Goal: Book appointment/travel/reservation

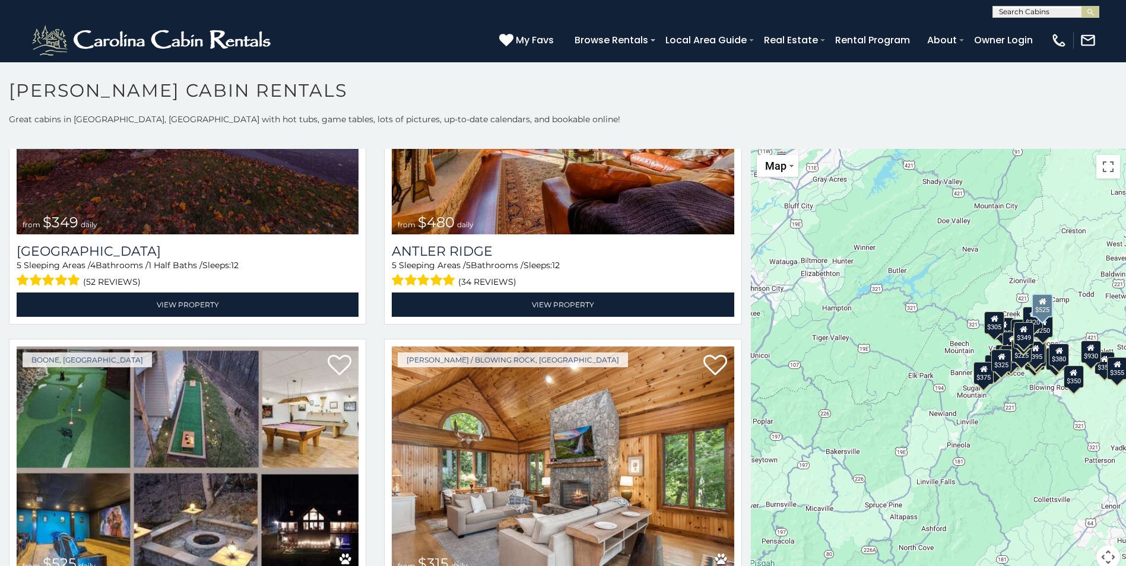
scroll to position [237, 0]
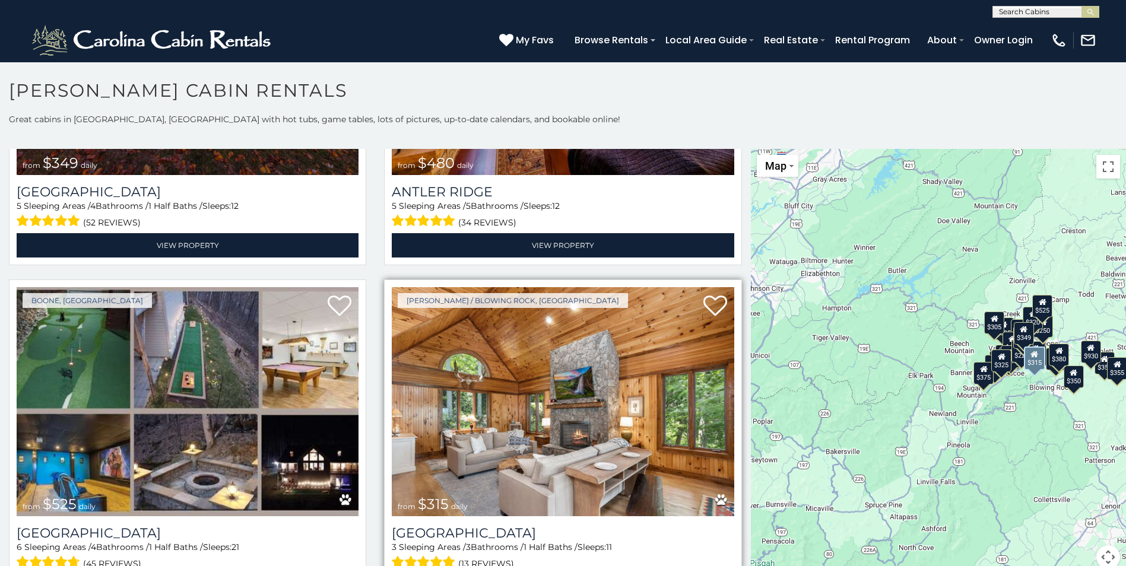
click at [488, 384] on img at bounding box center [563, 401] width 342 height 229
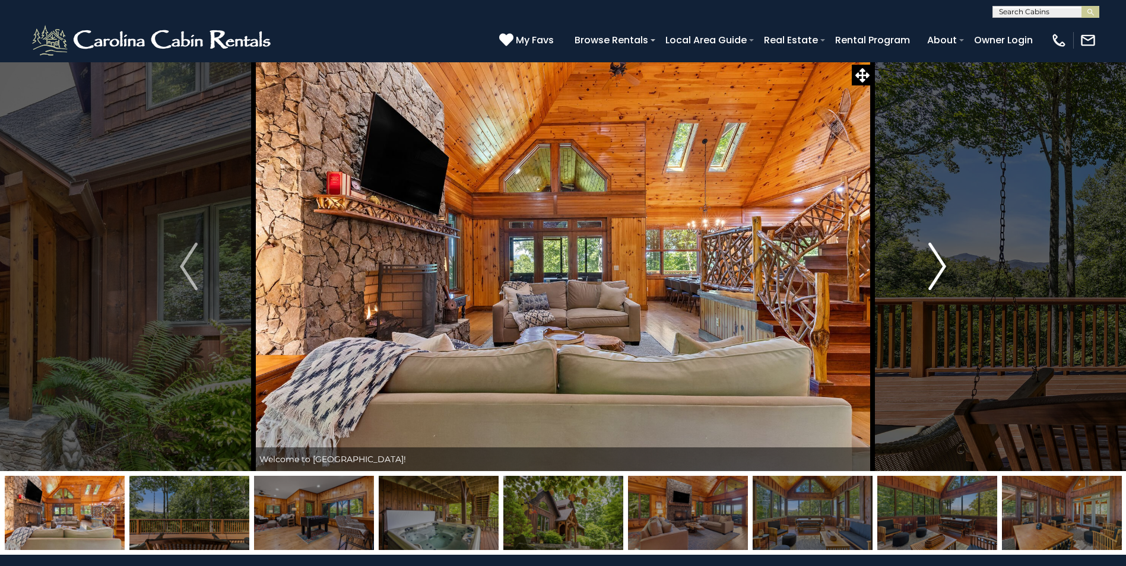
click at [941, 267] on img "Next" at bounding box center [937, 266] width 18 height 47
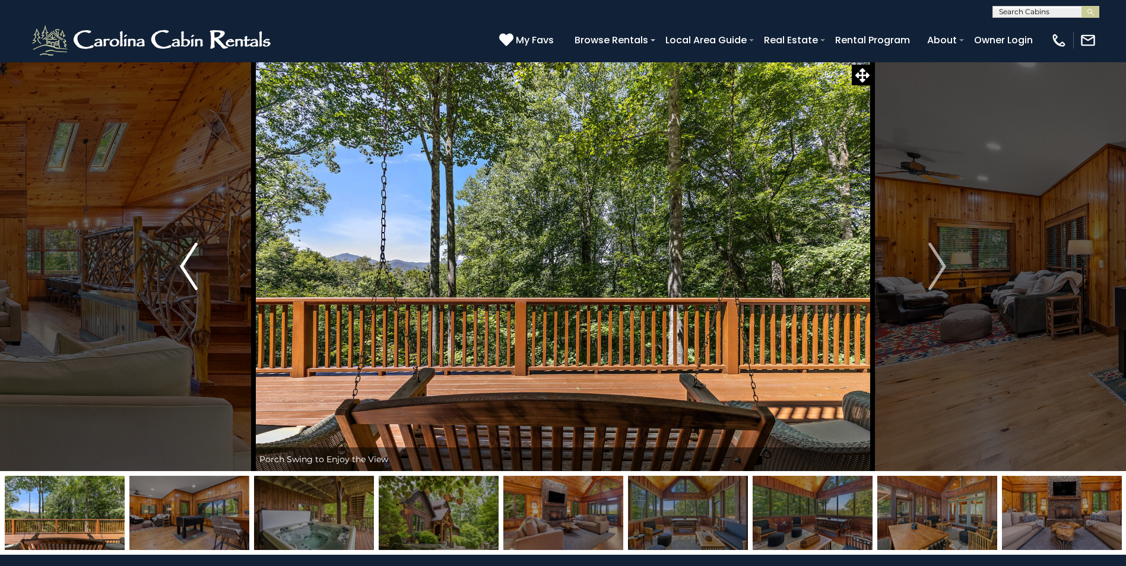
click at [195, 285] on img "Previous" at bounding box center [189, 266] width 18 height 47
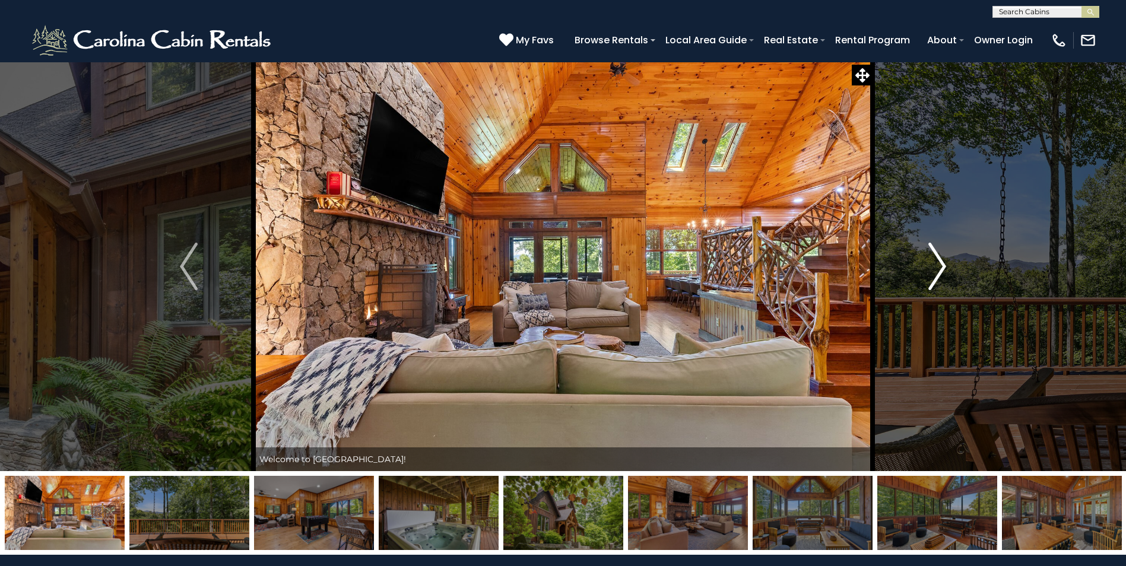
click at [940, 267] on img "Next" at bounding box center [937, 266] width 18 height 47
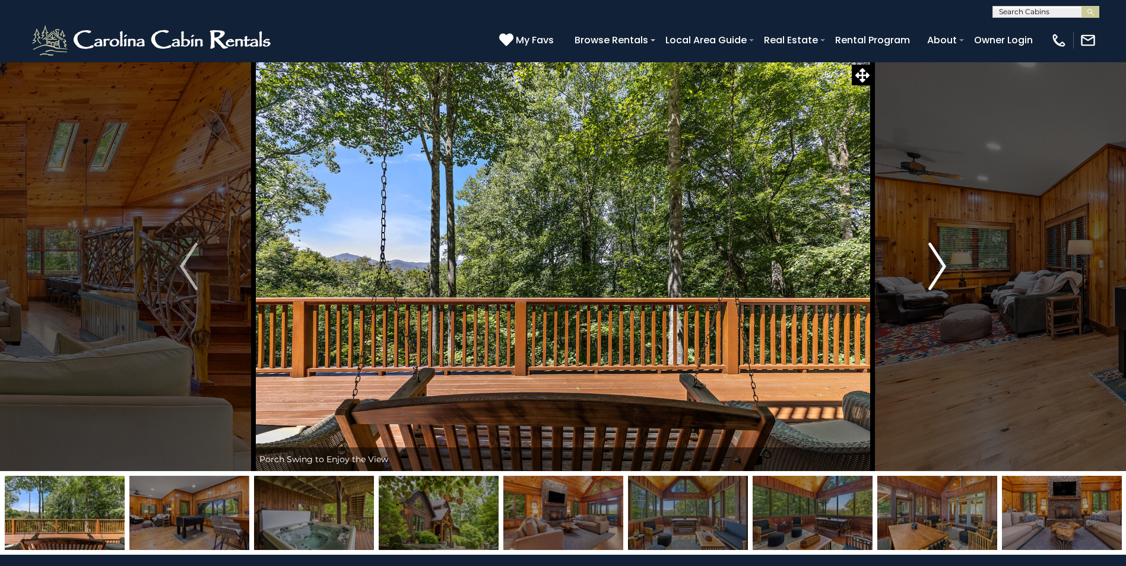
click at [940, 267] on img "Next" at bounding box center [937, 266] width 18 height 47
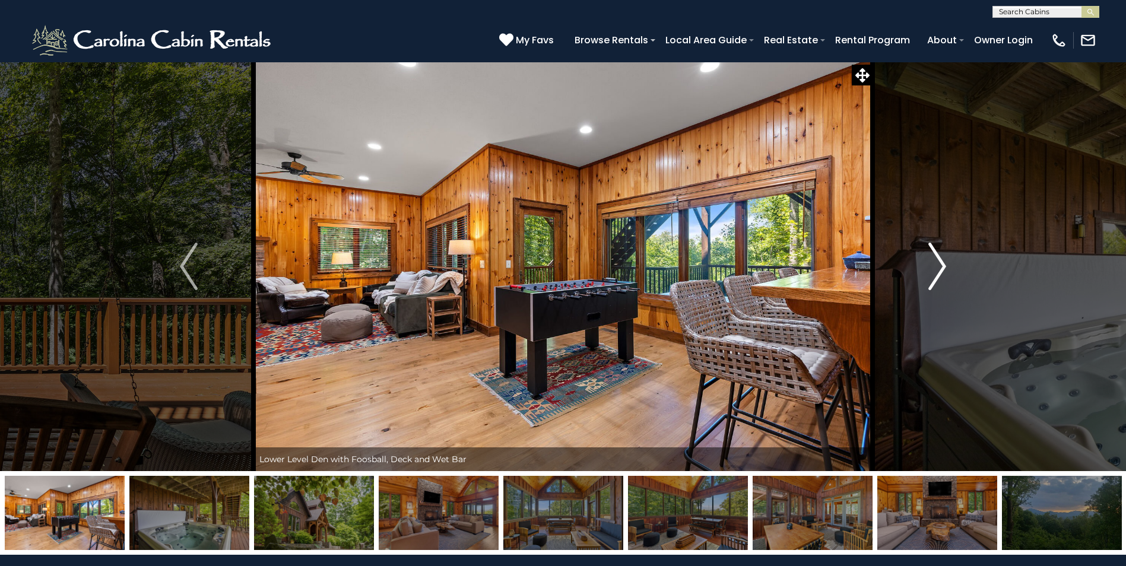
click at [940, 274] on img "Next" at bounding box center [937, 266] width 18 height 47
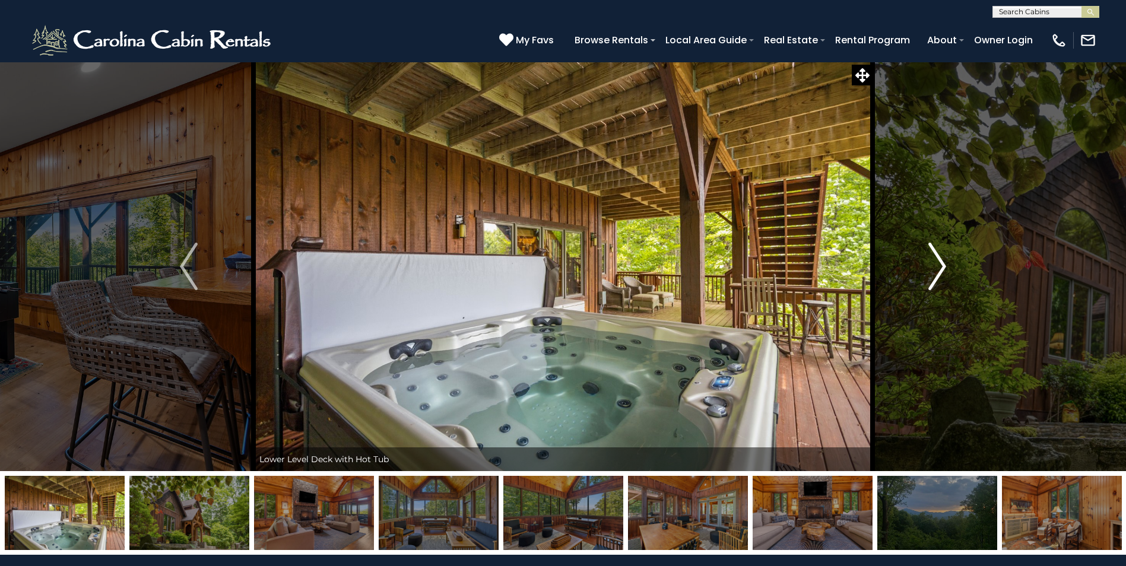
click at [940, 274] on img "Next" at bounding box center [937, 266] width 18 height 47
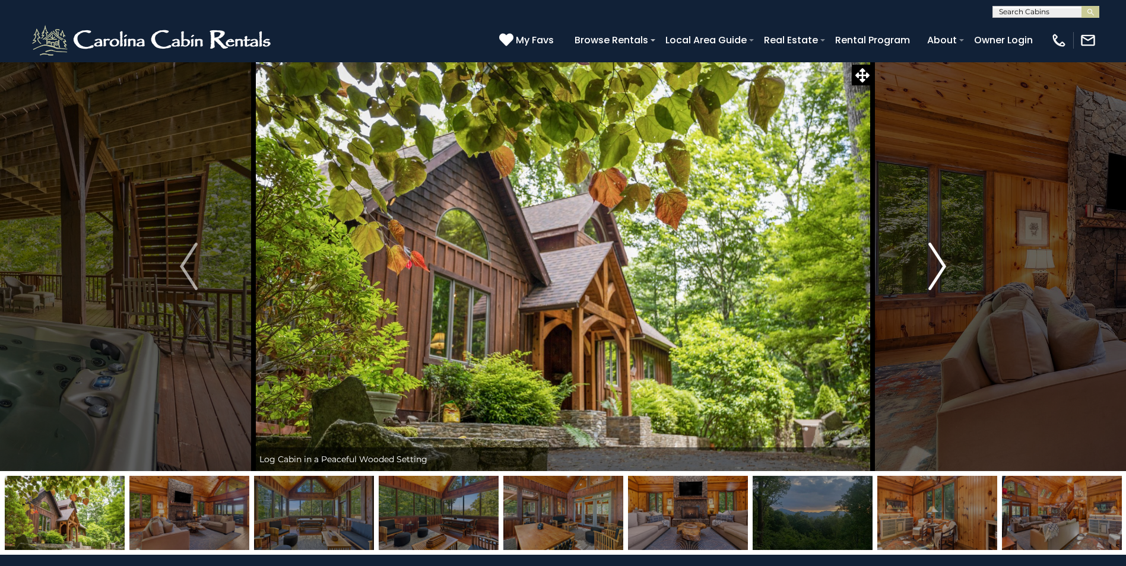
click at [940, 274] on img "Next" at bounding box center [937, 266] width 18 height 47
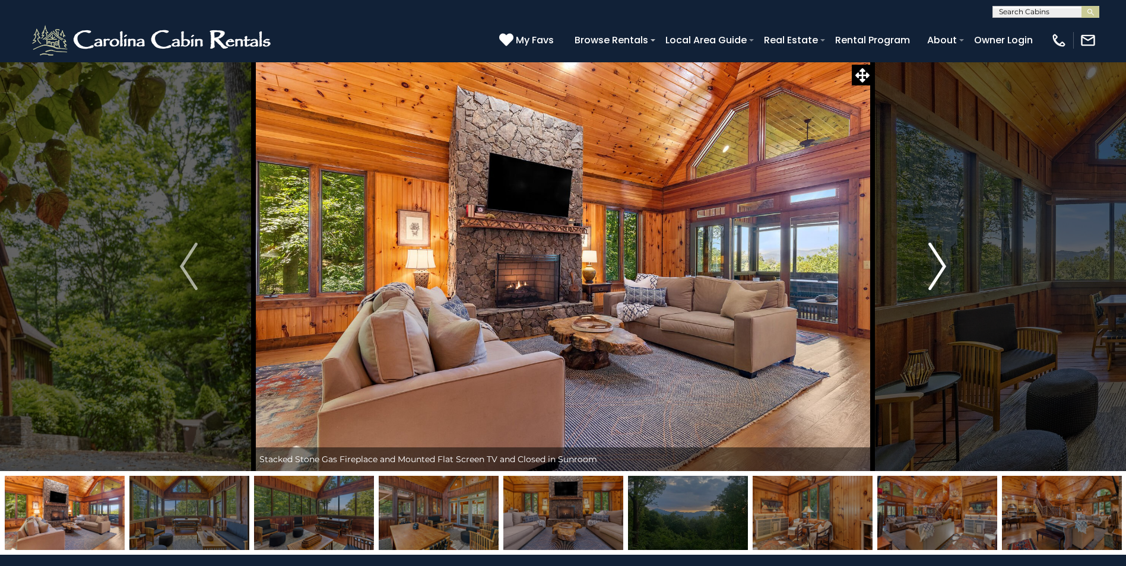
click at [938, 272] on img "Next" at bounding box center [937, 266] width 18 height 47
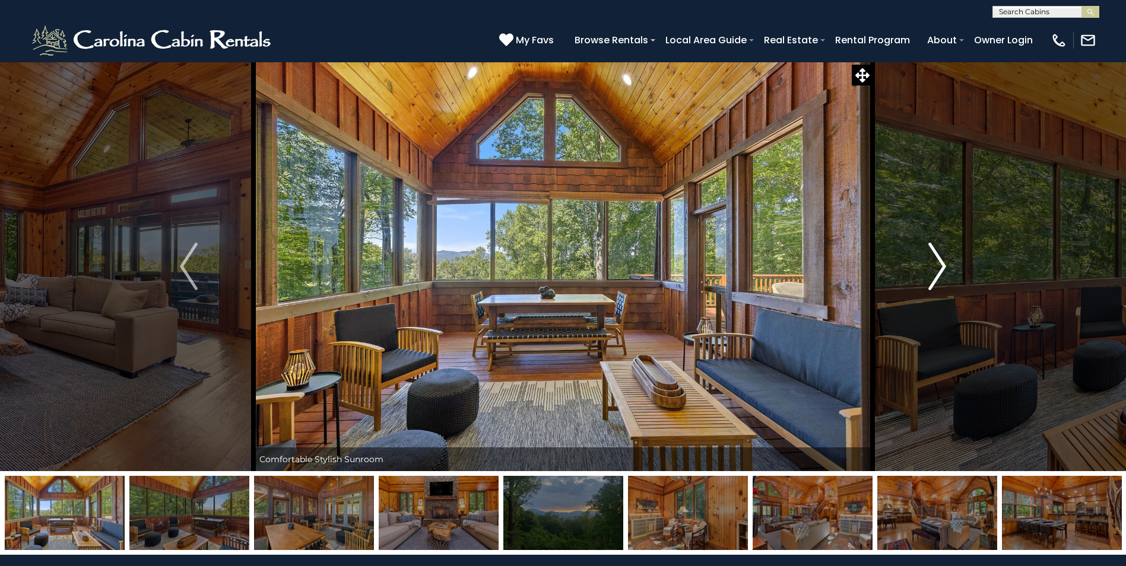
click at [938, 272] on img "Next" at bounding box center [937, 266] width 18 height 47
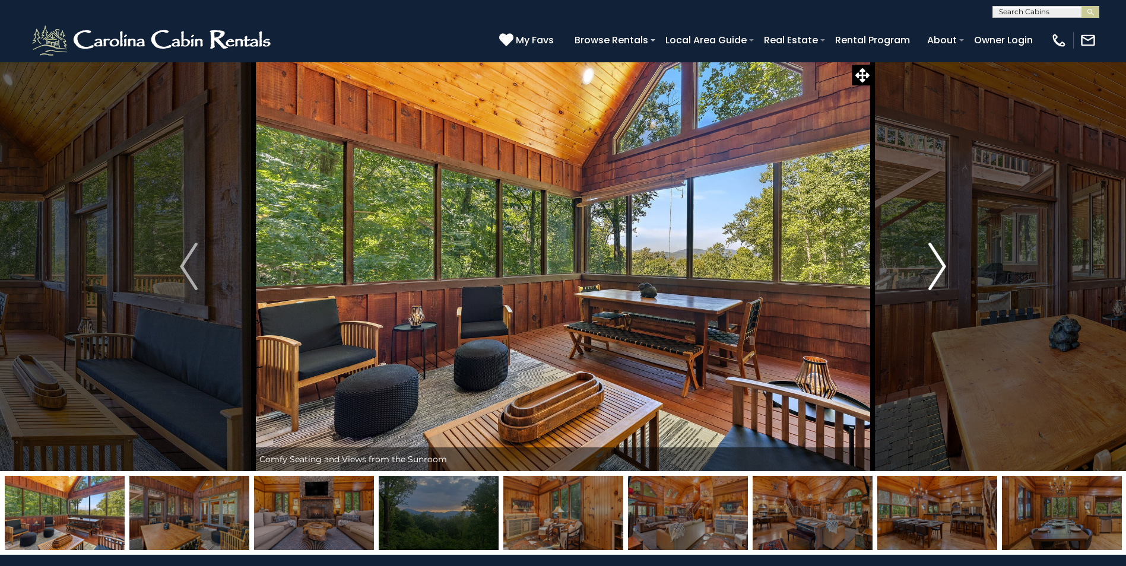
click at [938, 272] on img "Next" at bounding box center [937, 266] width 18 height 47
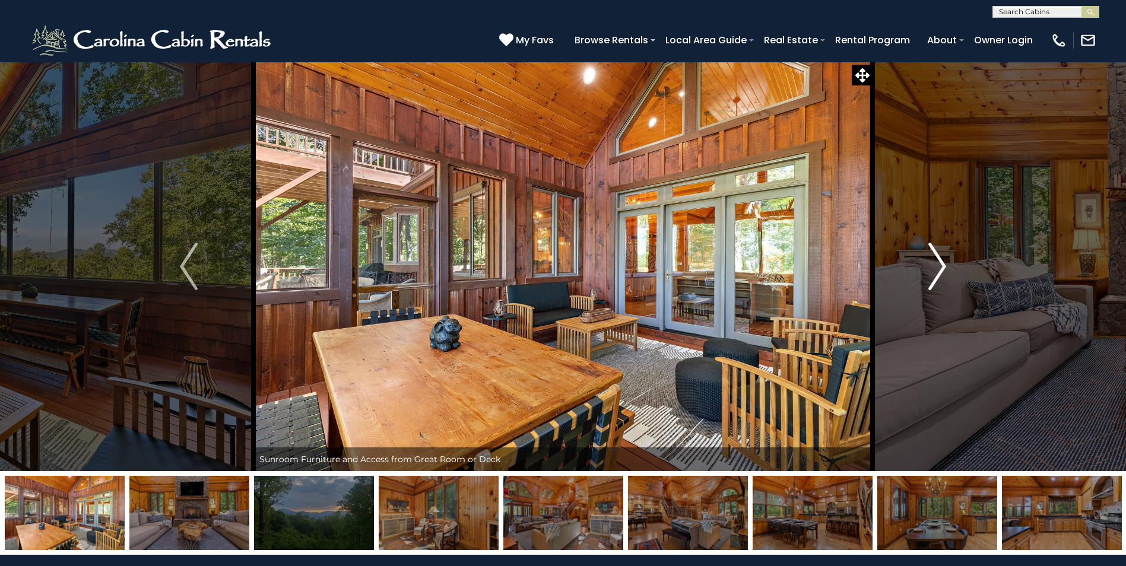
click at [938, 272] on img "Next" at bounding box center [937, 266] width 18 height 47
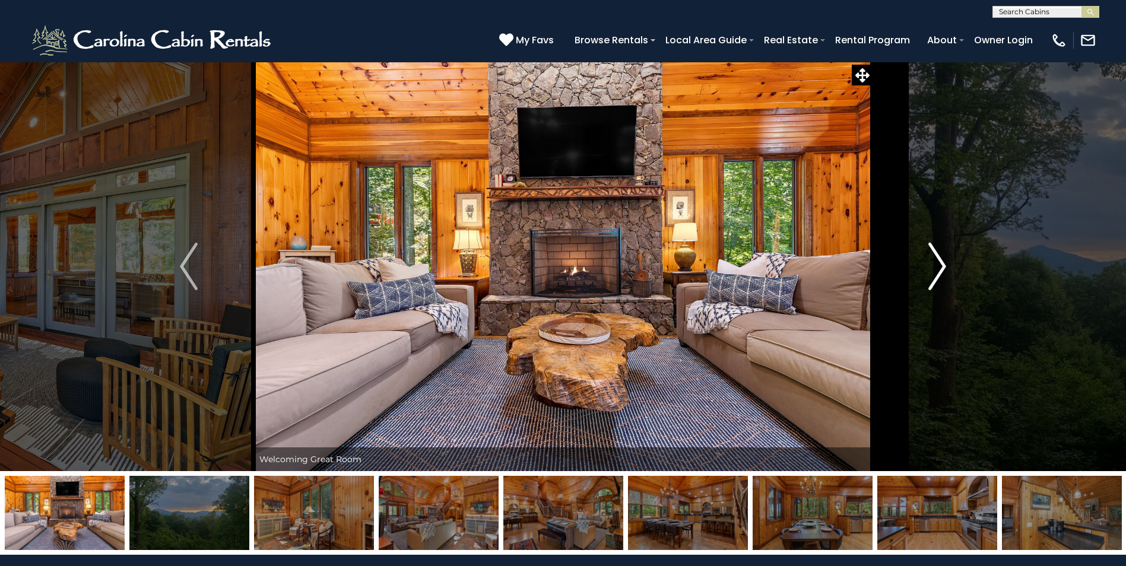
click at [938, 272] on img "Next" at bounding box center [937, 266] width 18 height 47
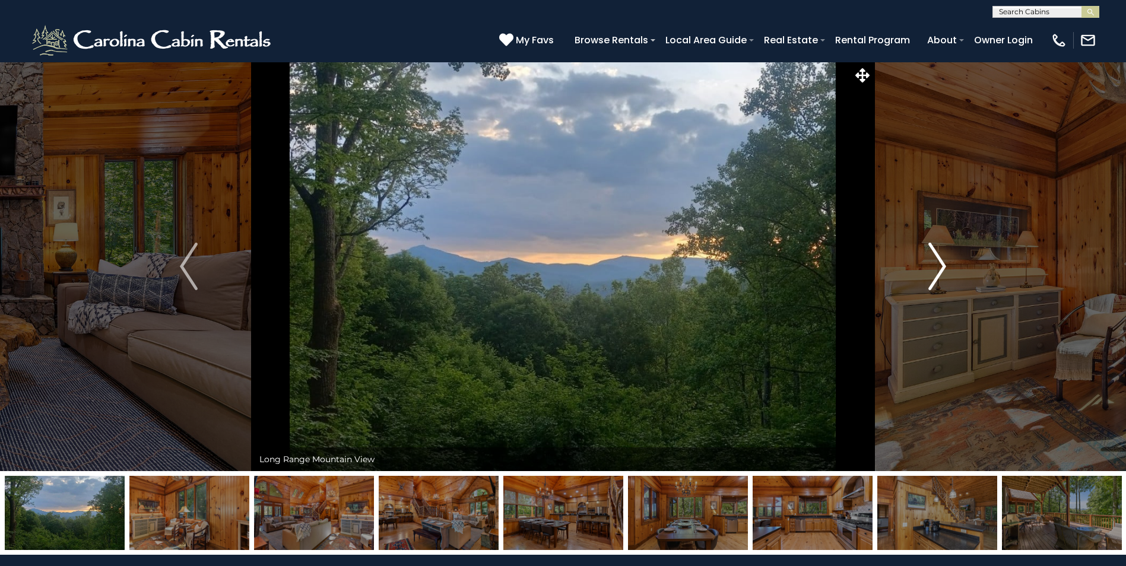
click at [938, 272] on img "Next" at bounding box center [937, 266] width 18 height 47
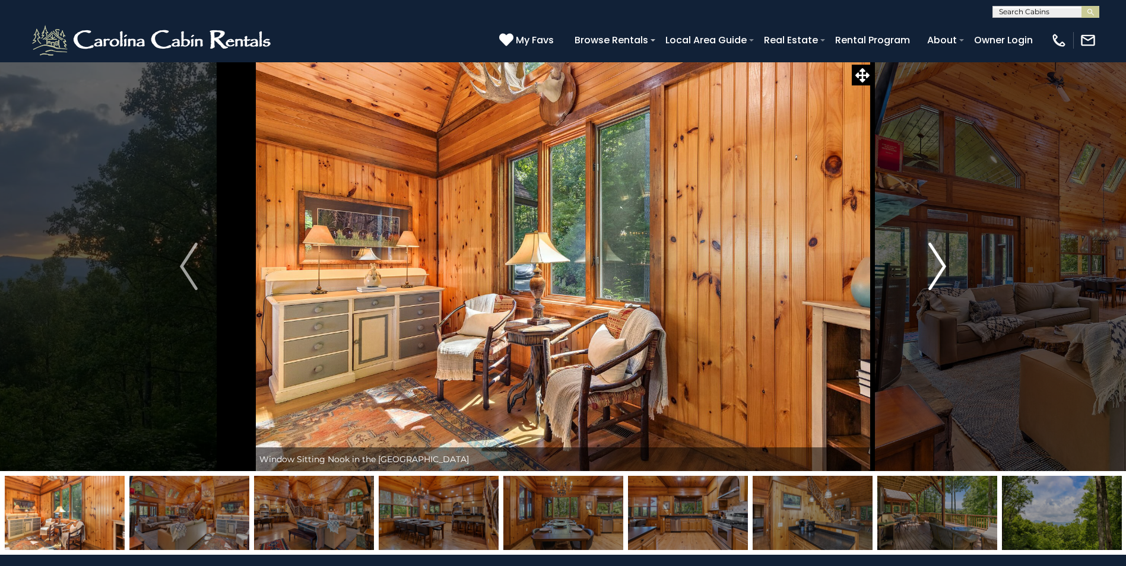
click at [938, 272] on img "Next" at bounding box center [937, 266] width 18 height 47
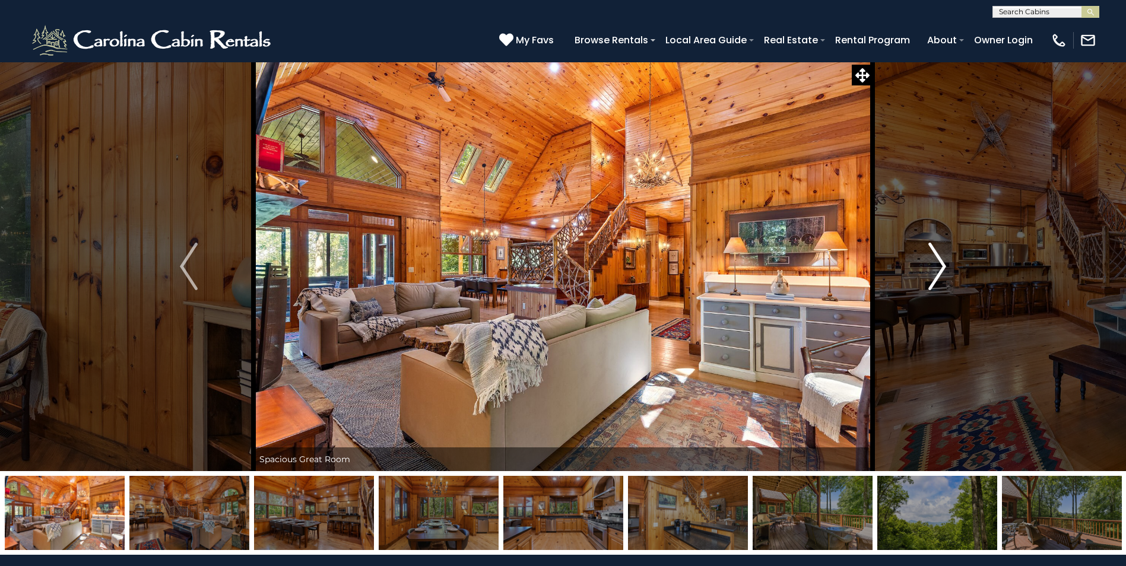
click at [938, 272] on img "Next" at bounding box center [937, 266] width 18 height 47
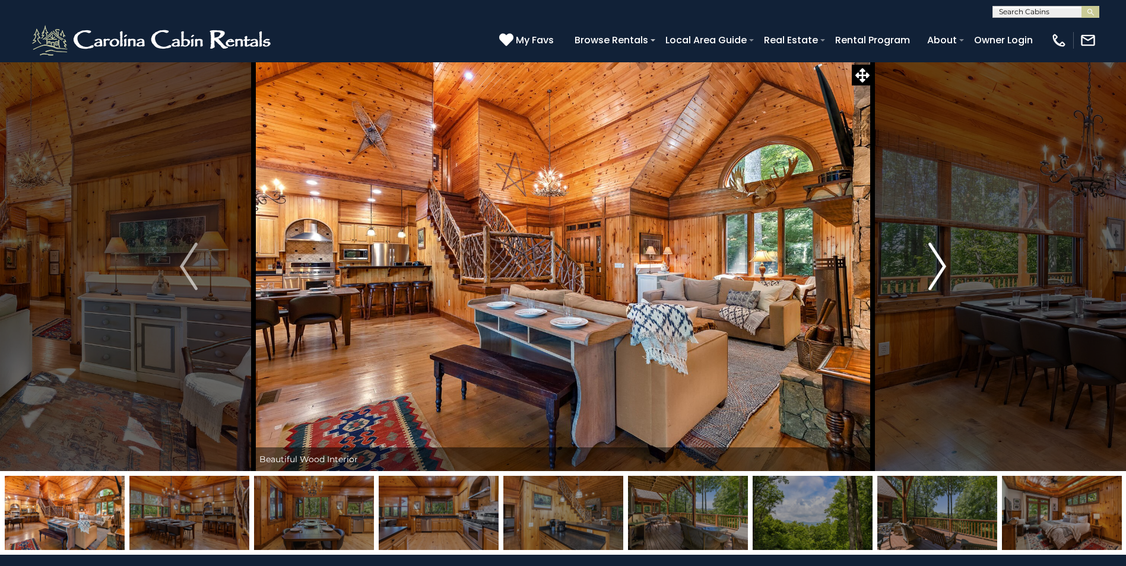
click at [938, 272] on img "Next" at bounding box center [937, 266] width 18 height 47
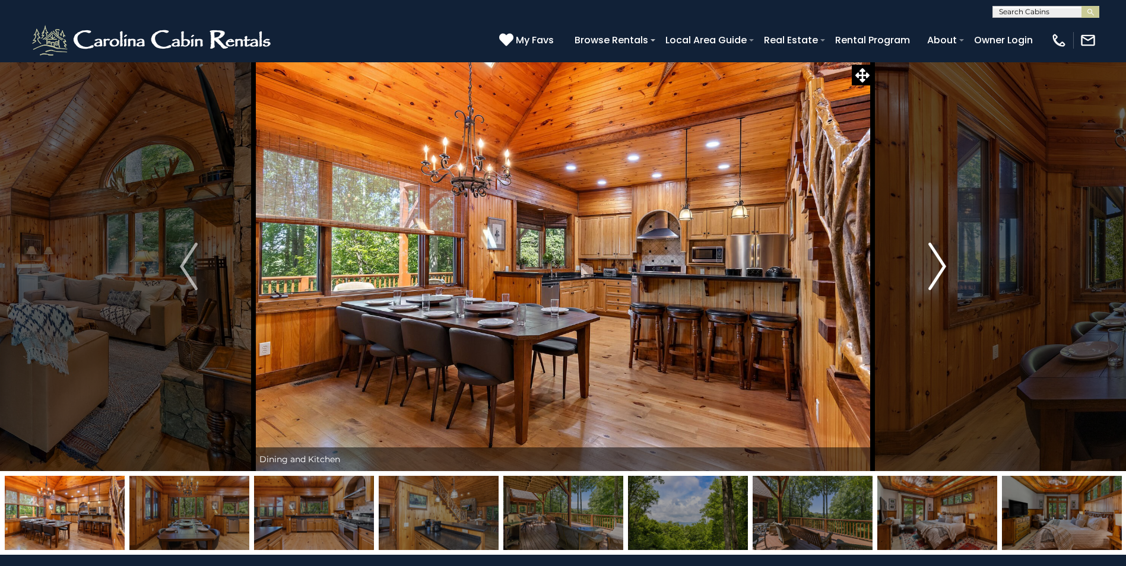
click at [940, 269] on img "Next" at bounding box center [937, 266] width 18 height 47
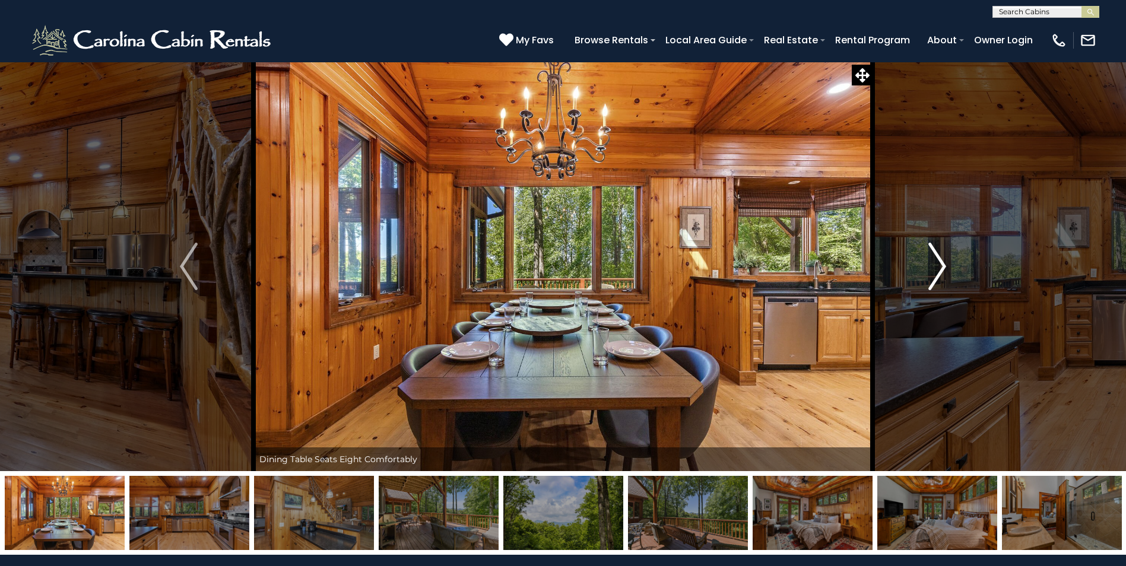
click at [940, 269] on img "Next" at bounding box center [937, 266] width 18 height 47
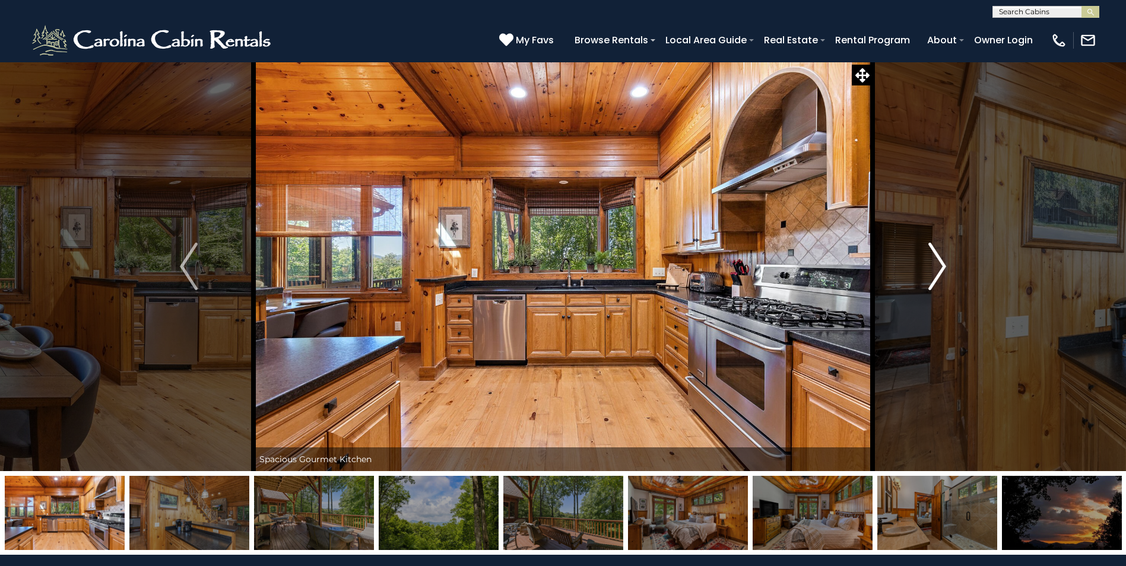
click at [940, 269] on img "Next" at bounding box center [937, 266] width 18 height 47
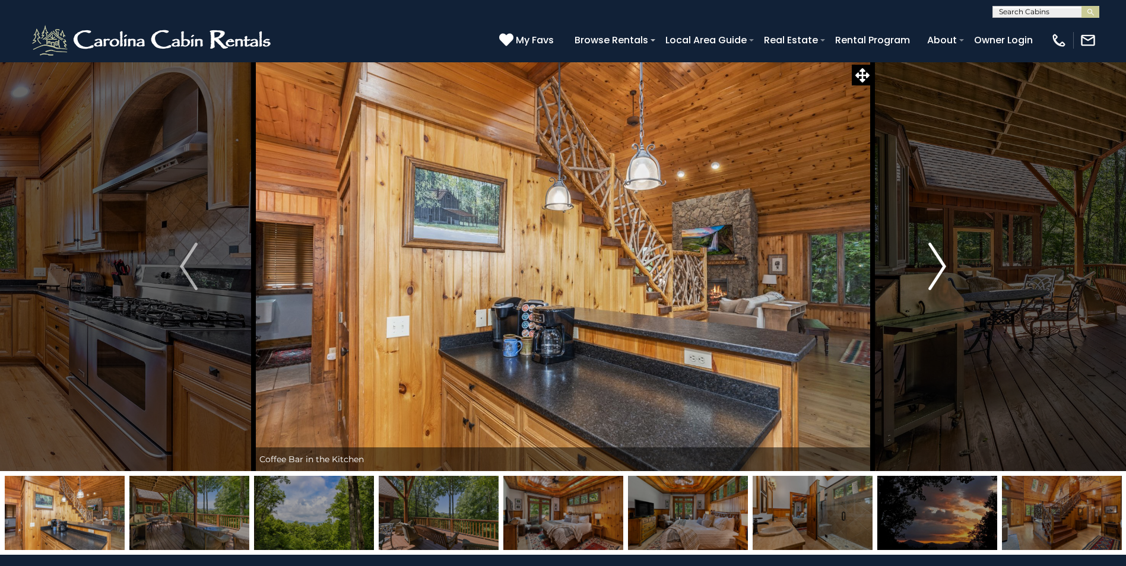
click at [940, 269] on img "Next" at bounding box center [937, 266] width 18 height 47
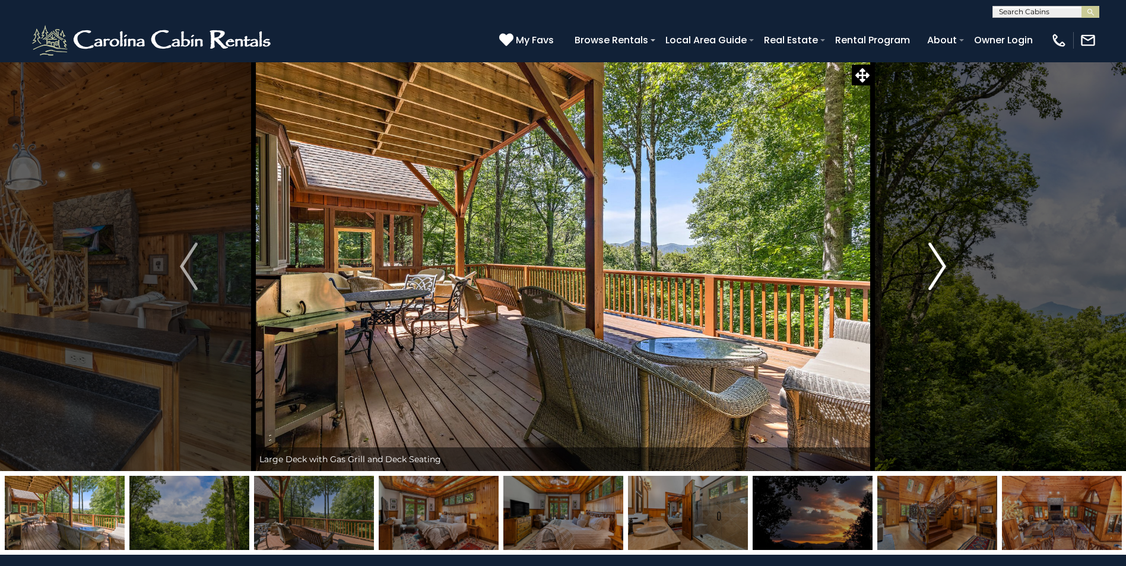
click at [940, 269] on img "Next" at bounding box center [937, 266] width 18 height 47
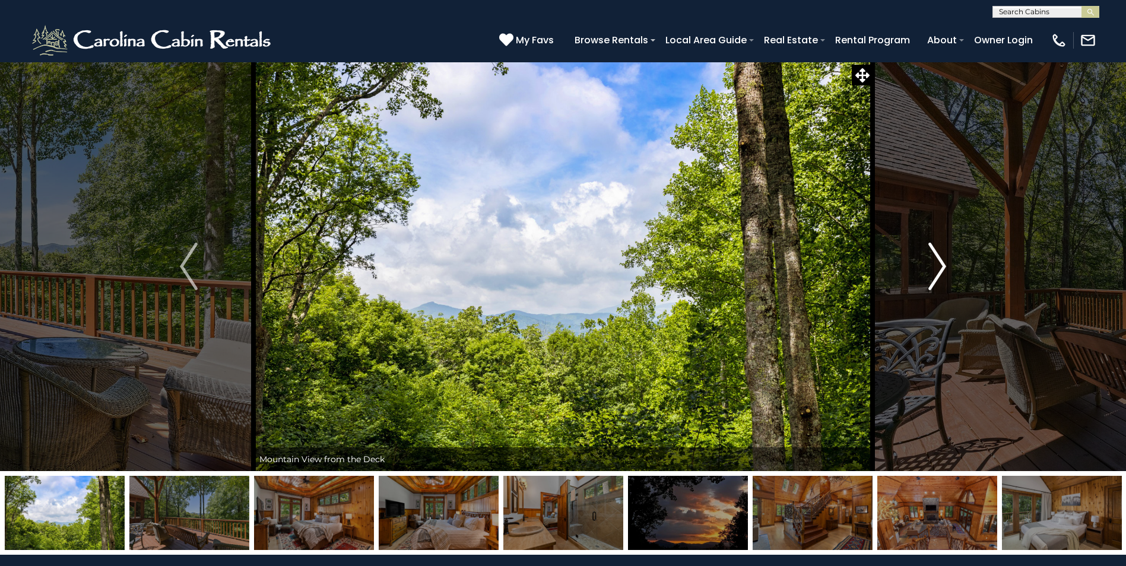
click at [940, 269] on img "Next" at bounding box center [937, 266] width 18 height 47
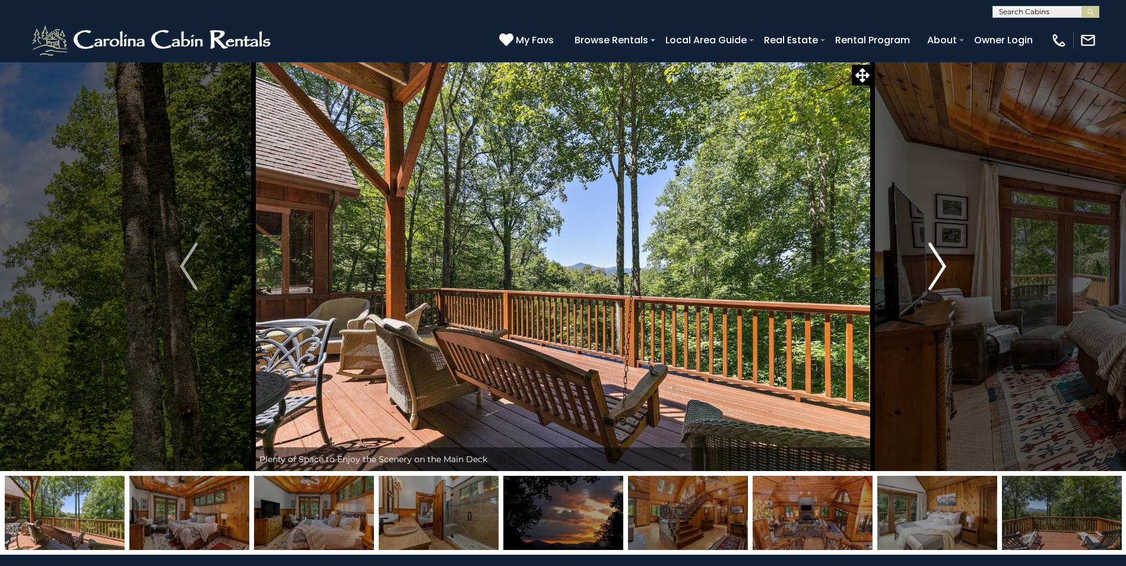
click at [940, 269] on img "Next" at bounding box center [937, 266] width 18 height 47
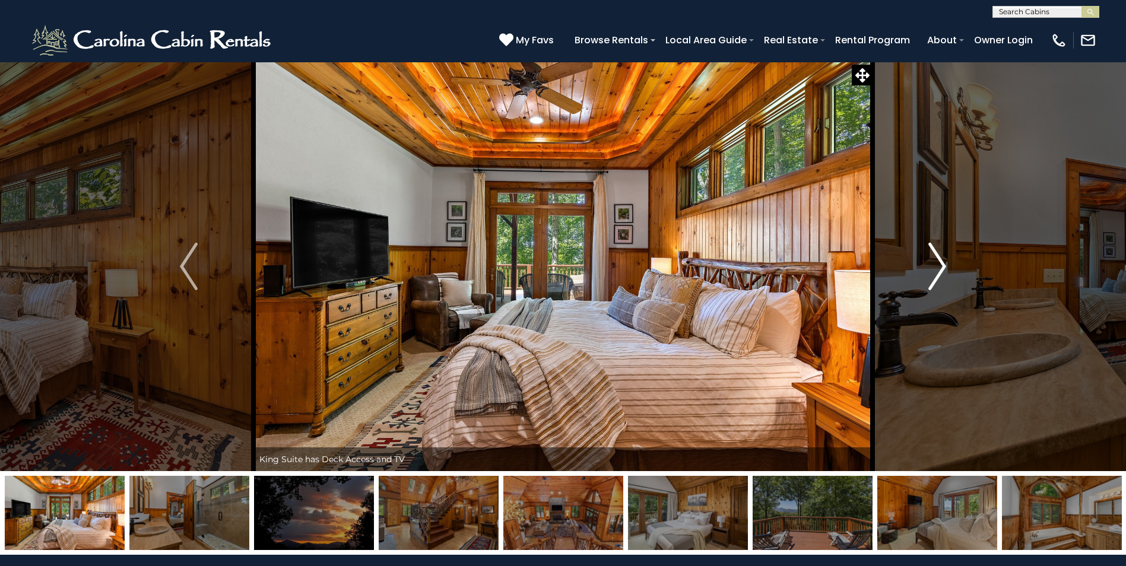
click at [940, 269] on img "Next" at bounding box center [937, 266] width 18 height 47
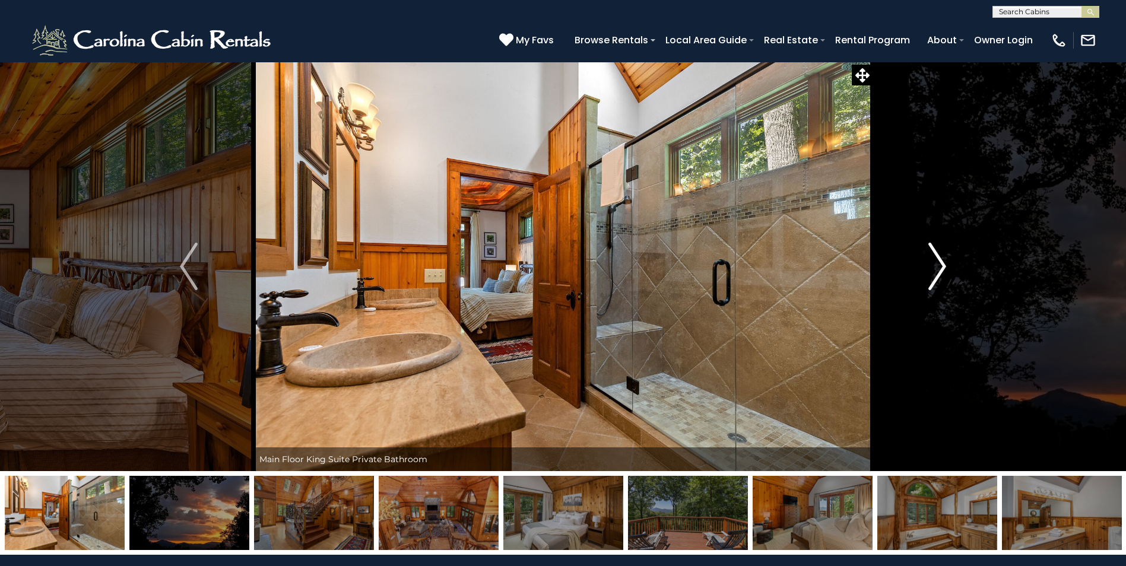
click at [940, 269] on img "Next" at bounding box center [937, 266] width 18 height 47
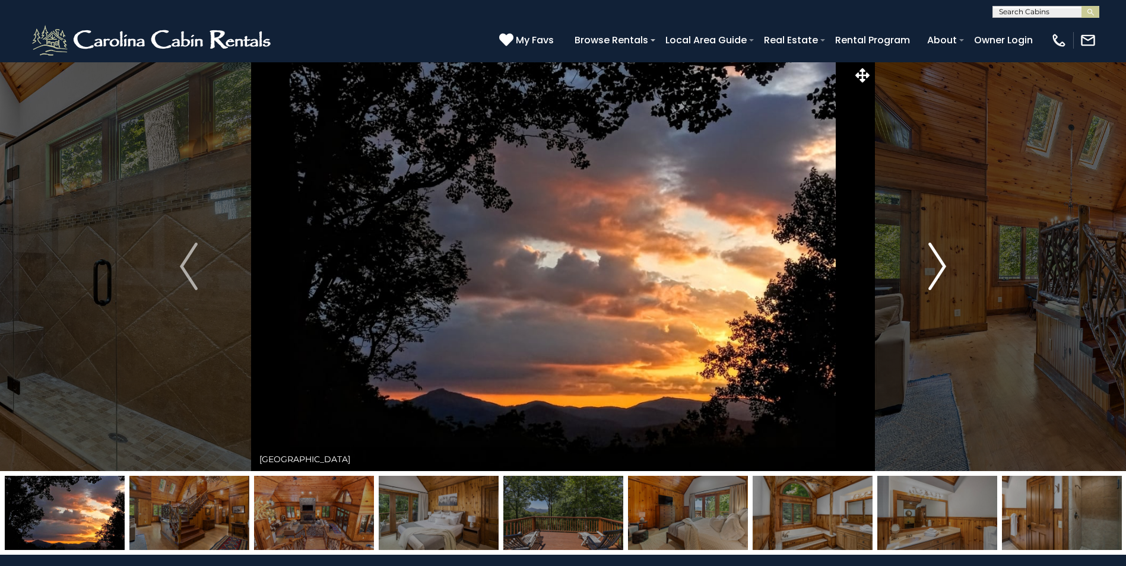
click at [940, 269] on img "Next" at bounding box center [937, 266] width 18 height 47
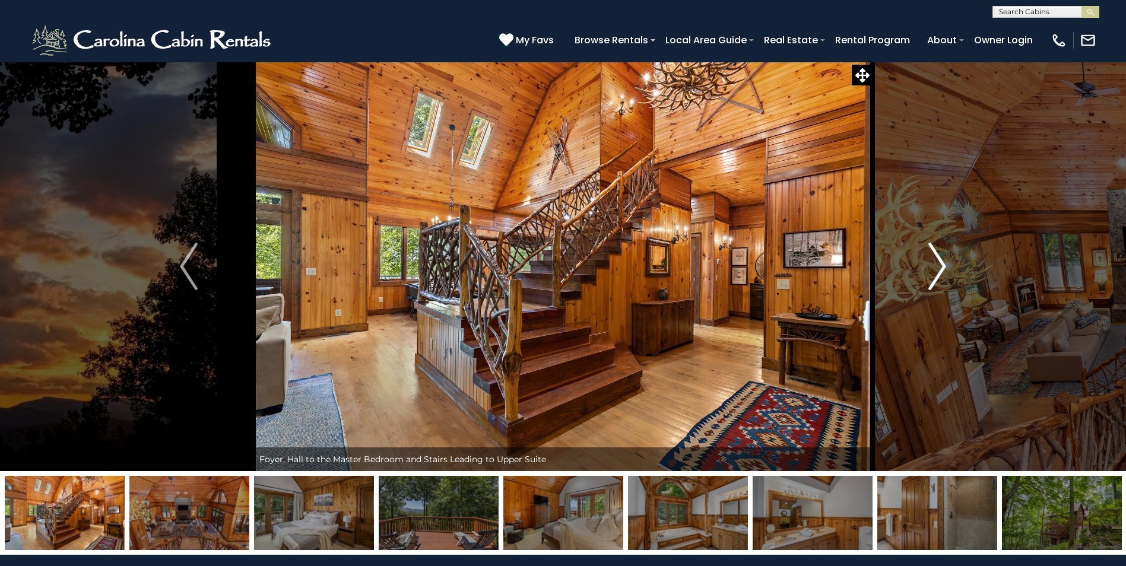
click at [940, 269] on img "Next" at bounding box center [937, 266] width 18 height 47
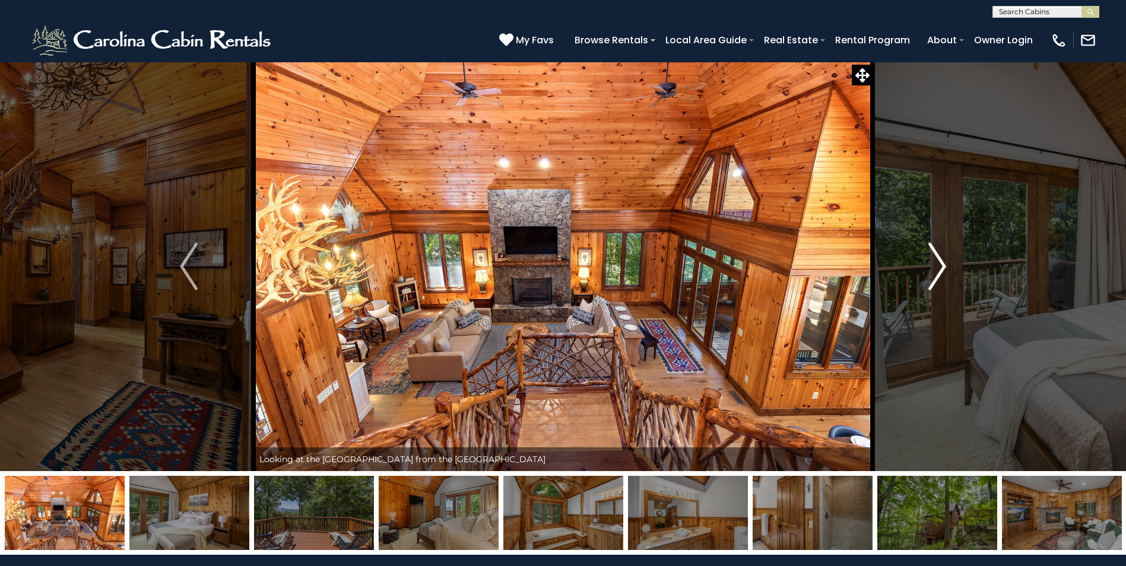
click at [940, 269] on img "Next" at bounding box center [937, 266] width 18 height 47
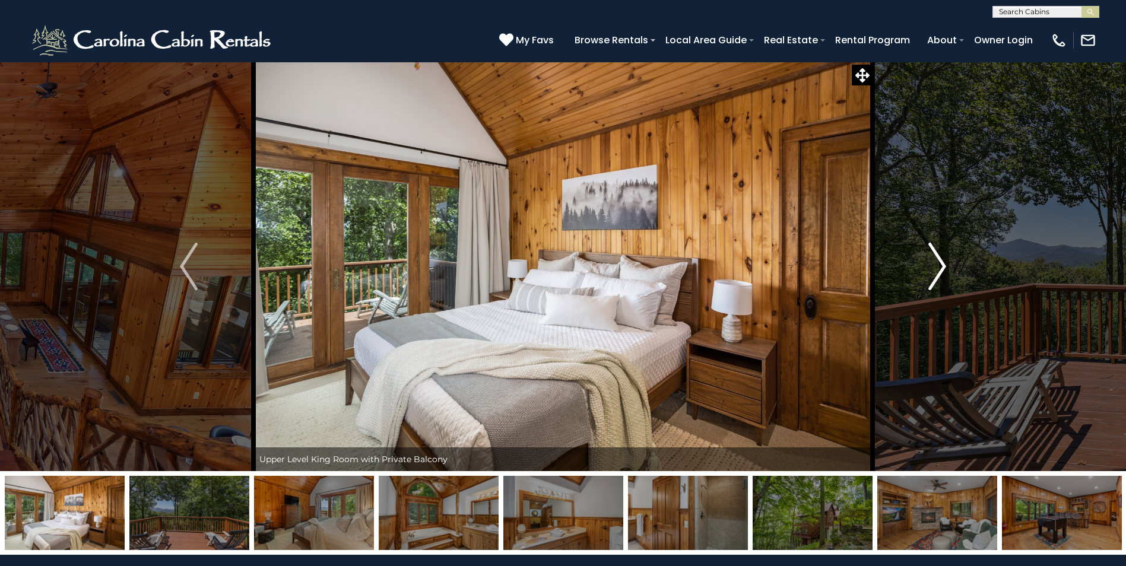
click at [940, 269] on img "Next" at bounding box center [937, 266] width 18 height 47
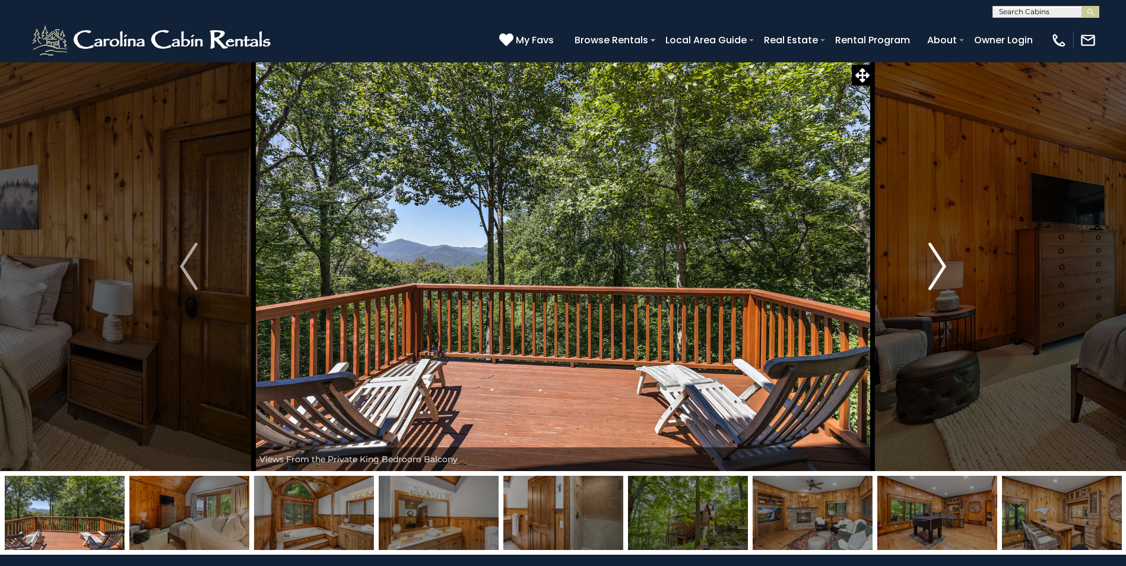
click at [940, 269] on img "Next" at bounding box center [937, 266] width 18 height 47
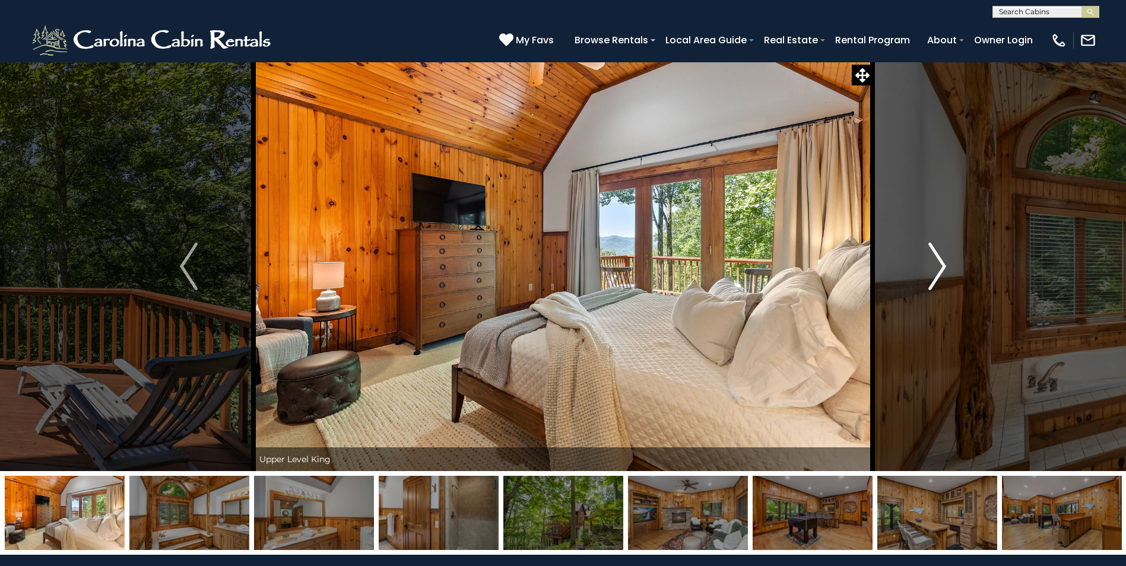
click at [940, 269] on img "Next" at bounding box center [937, 266] width 18 height 47
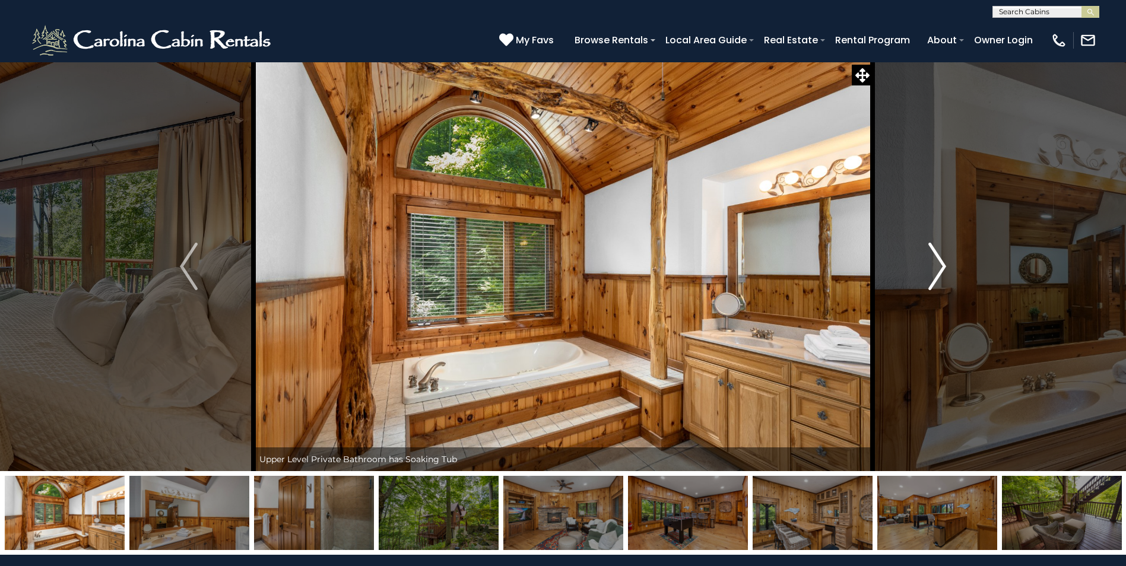
click at [940, 269] on img "Next" at bounding box center [937, 266] width 18 height 47
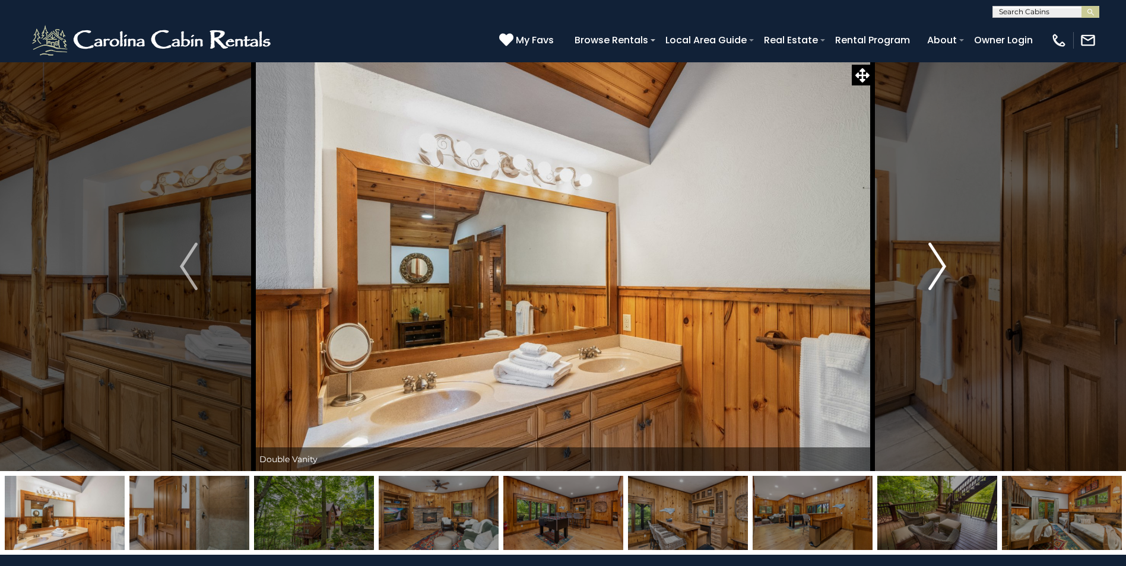
click at [940, 269] on img "Next" at bounding box center [937, 266] width 18 height 47
